Goal: Task Accomplishment & Management: Manage account settings

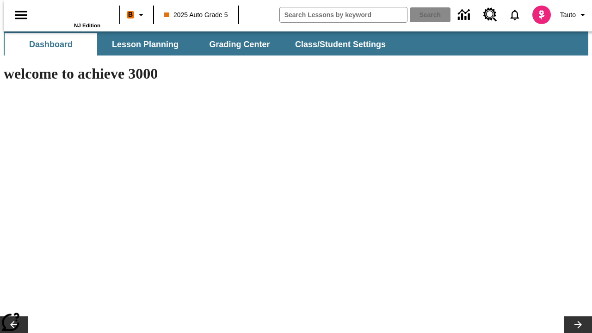
type input "-1"
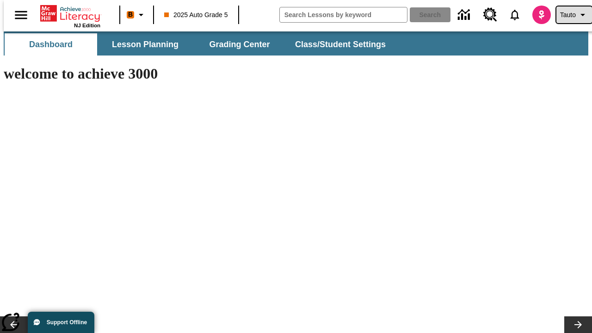
click at [570, 15] on span "Tauto" at bounding box center [568, 15] width 16 height 10
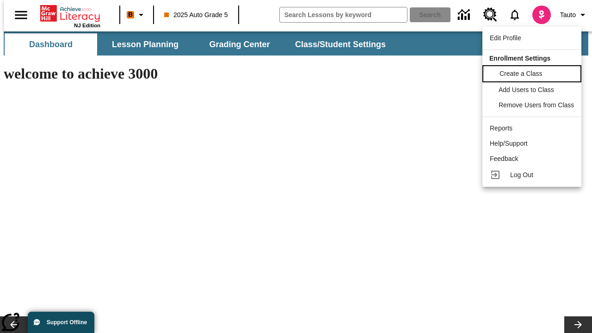
click at [534, 73] on span "Create a Class" at bounding box center [521, 73] width 43 height 7
click at [534, 90] on span "Add Users to Class" at bounding box center [528, 88] width 56 height 7
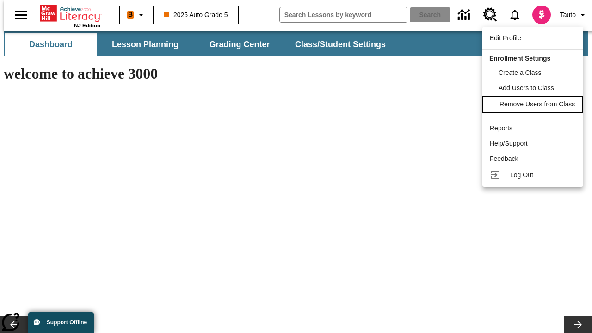
click at [534, 105] on span "Remove Users from Class" at bounding box center [537, 103] width 75 height 7
